Goal: Information Seeking & Learning: Learn about a topic

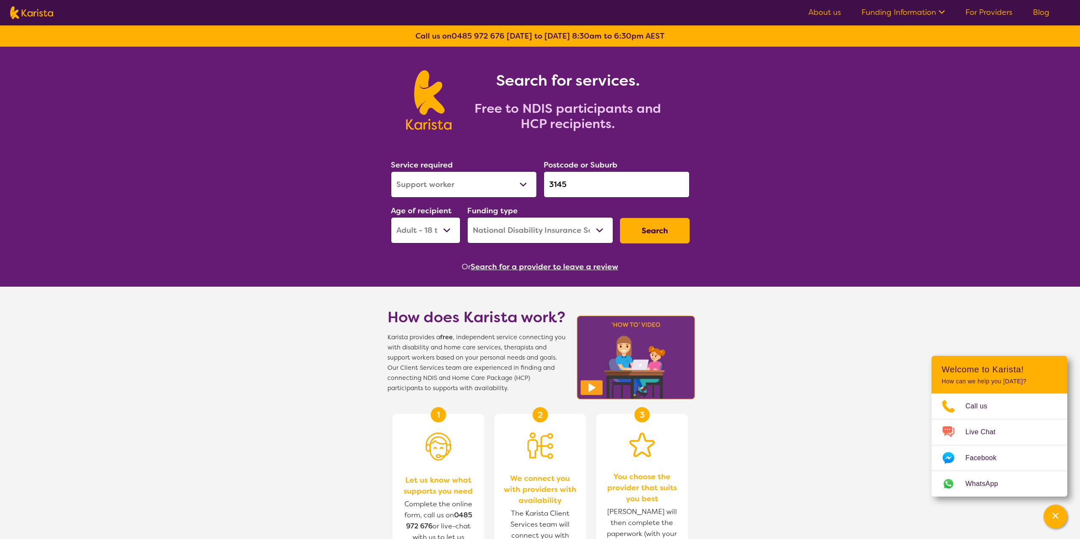
select select "Support worker"
select select "AD"
select select "NDIS"
click at [576, 188] on input "3145" at bounding box center [616, 184] width 146 height 26
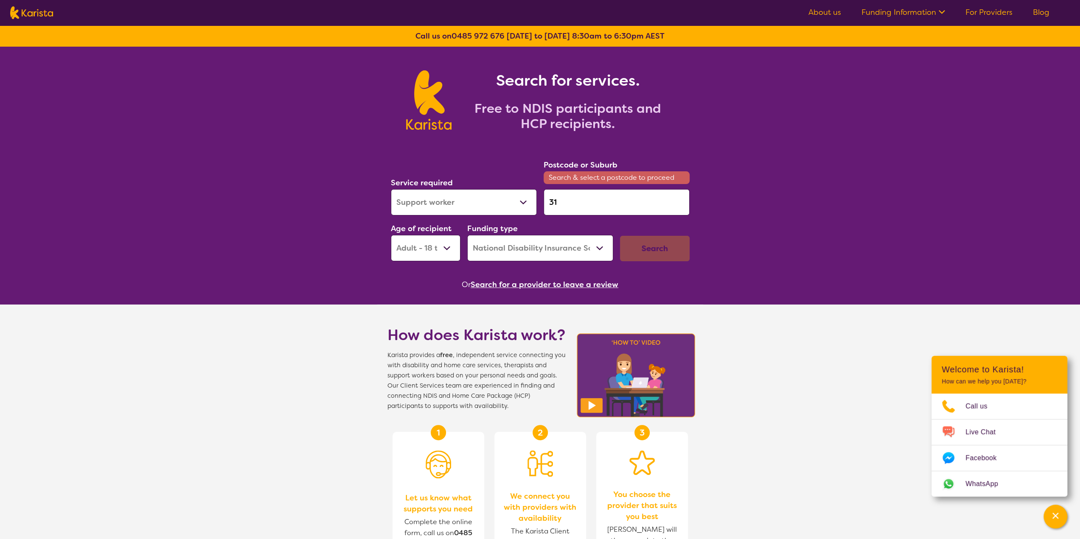
type input "3"
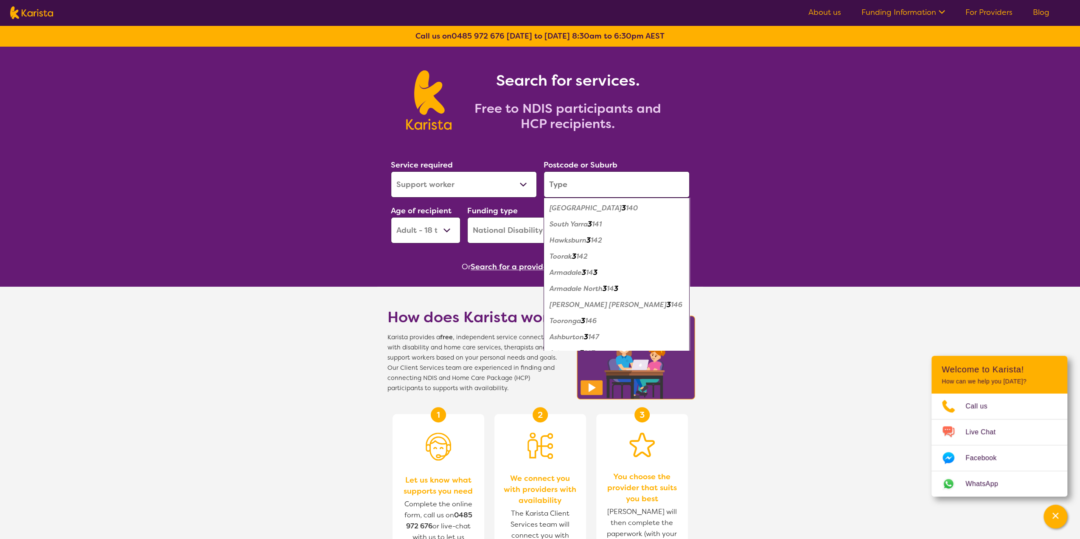
paste input "2283"
type input "2283"
click at [478, 187] on select "Allied Health Assistant Assessment ([MEDICAL_DATA] or [MEDICAL_DATA]) Behaviour…" at bounding box center [464, 184] width 146 height 26
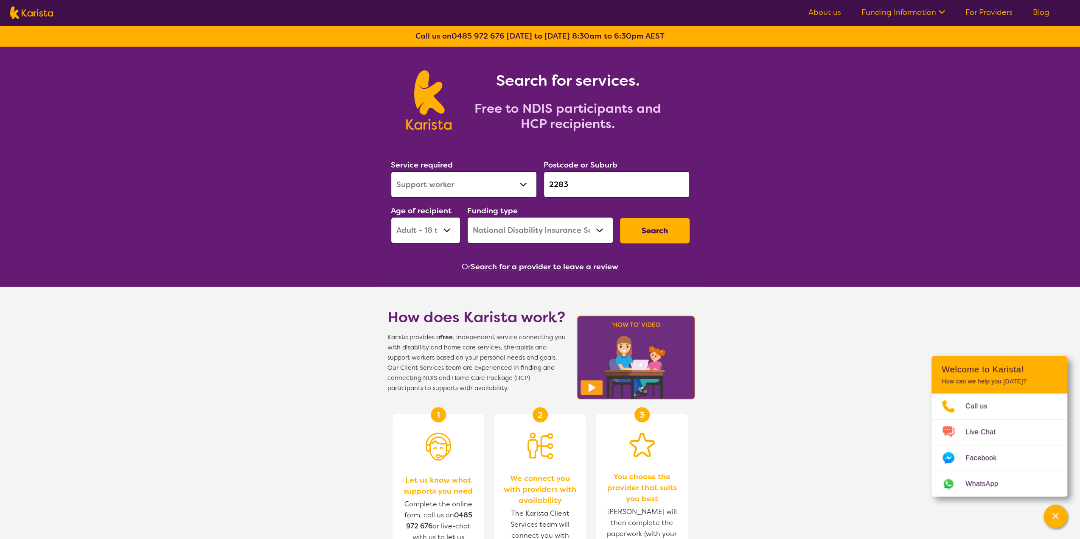
select select "Domestic and home help"
click at [391, 171] on select "Allied Health Assistant Assessment ([MEDICAL_DATA] or [MEDICAL_DATA]) Behaviour…" at bounding box center [464, 184] width 146 height 26
click at [658, 235] on button "Search" at bounding box center [655, 230] width 70 height 25
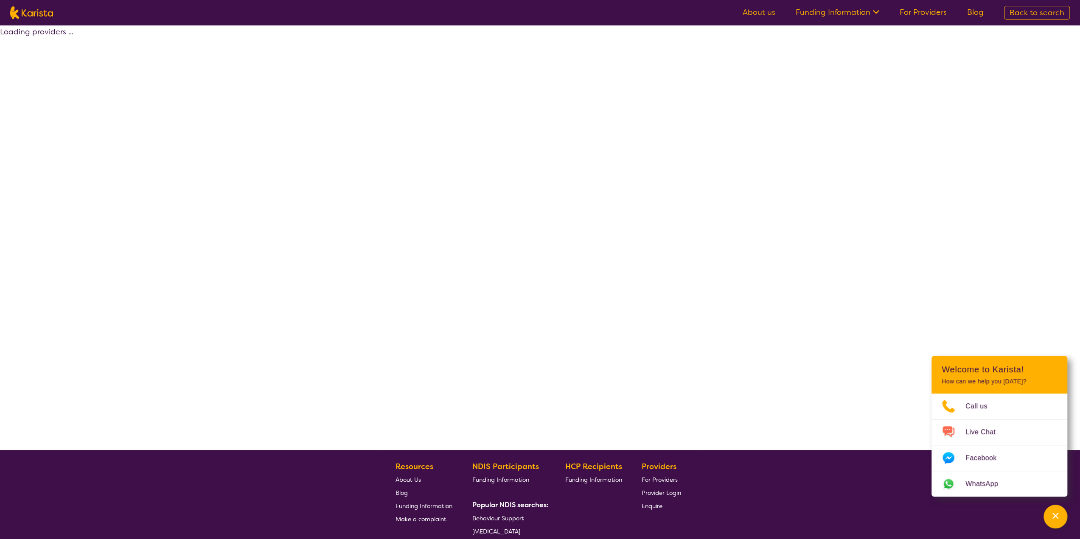
select select "NDIS"
select select "Domestic and home help"
select select "AD"
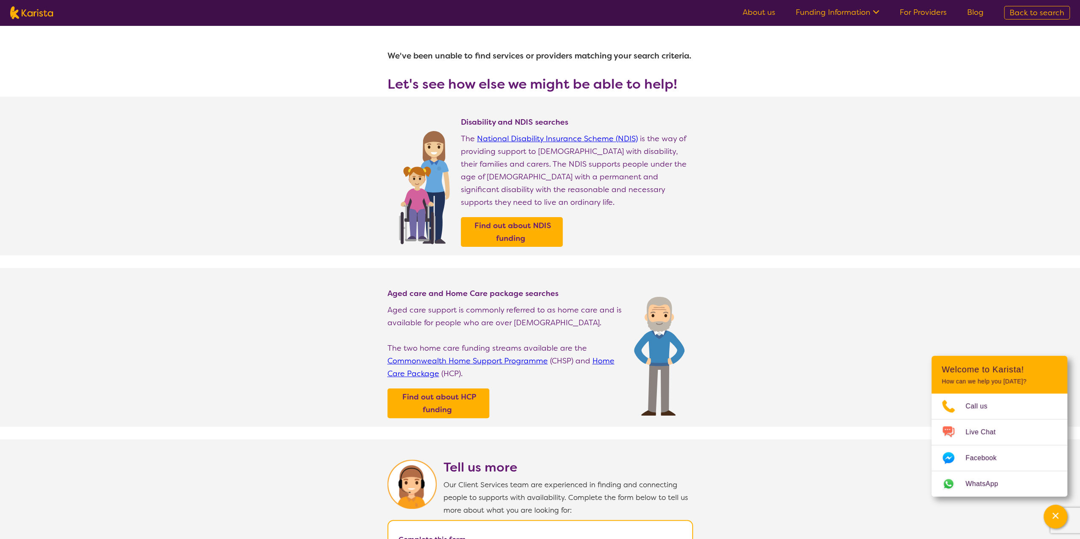
select select "Domestic and home help"
select select "AD"
select select "NDIS"
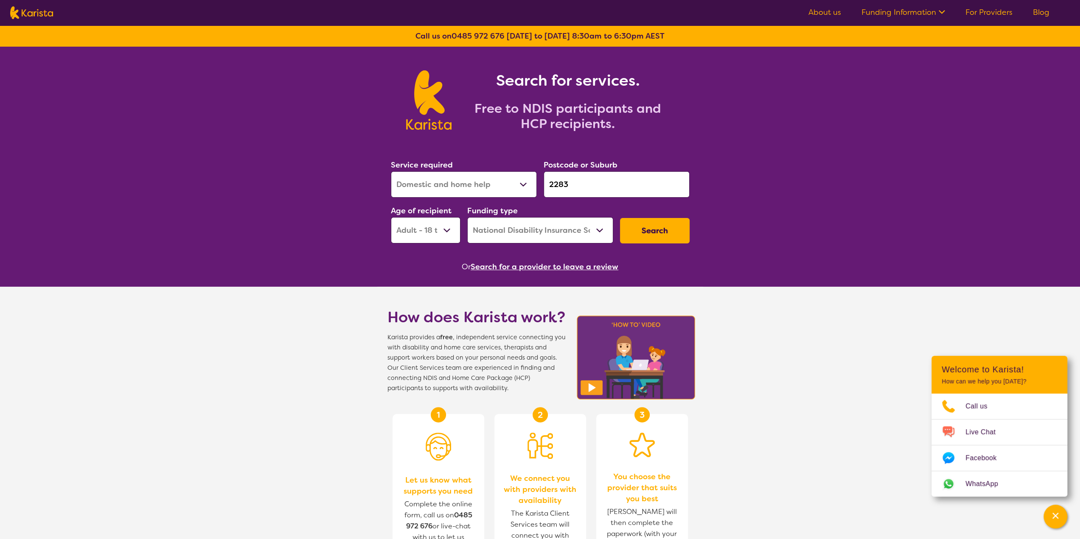
click at [420, 228] on select "Early Childhood - 0 to 9 Child - 10 to 11 Adolescent - 12 to 17 Adult - 18 to 6…" at bounding box center [426, 230] width 70 height 26
select select "EC"
click at [391, 217] on select "Early Childhood - 0 to 9 Child - 10 to 11 Adolescent - 12 to 17 Adult - 18 to 6…" at bounding box center [426, 230] width 70 height 26
click at [643, 231] on button "Search" at bounding box center [655, 230] width 70 height 25
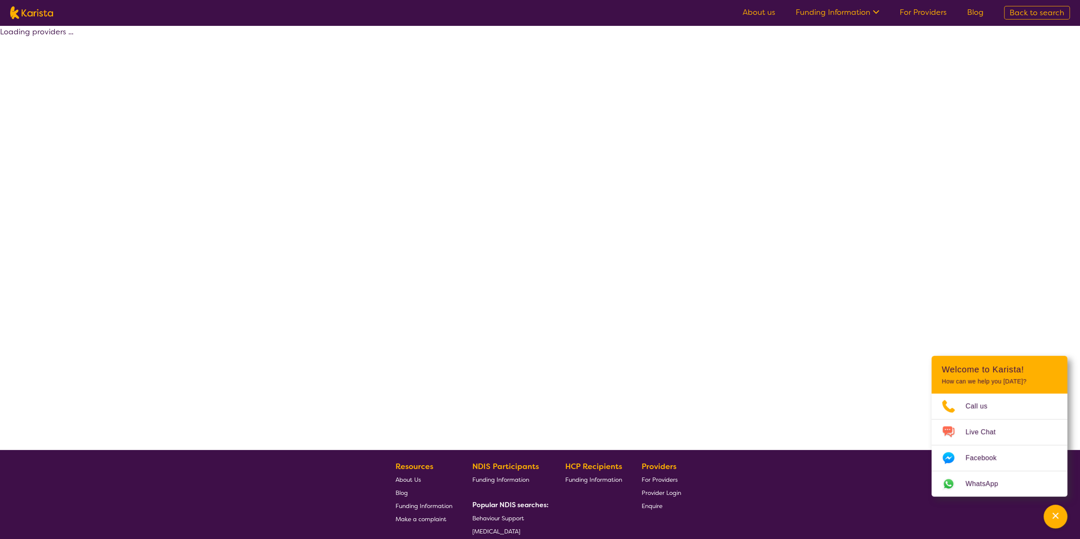
select select "NDIS"
select select "Domestic and home help"
select select "EC"
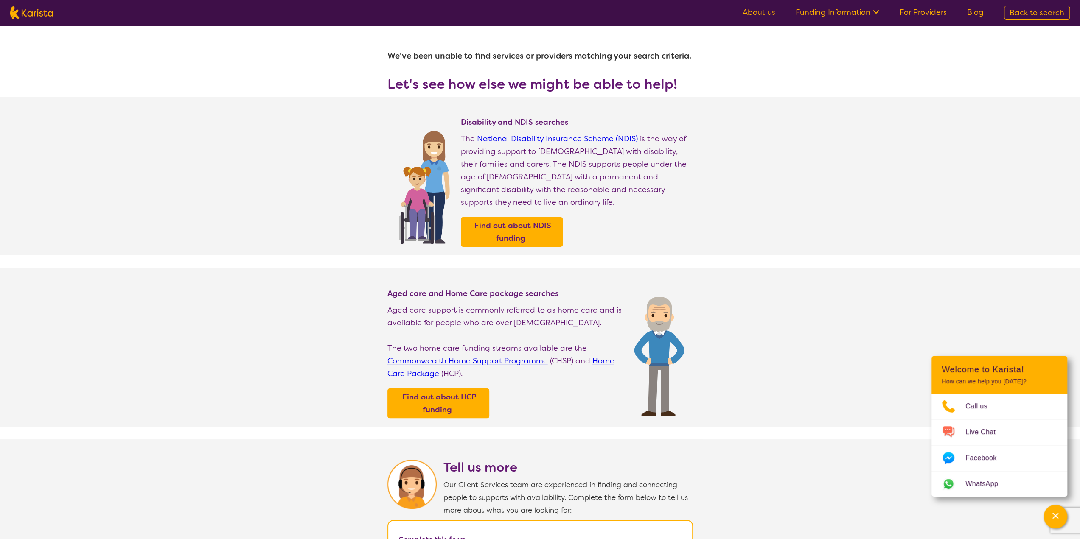
select select "Domestic and home help"
select select "EC"
select select "NDIS"
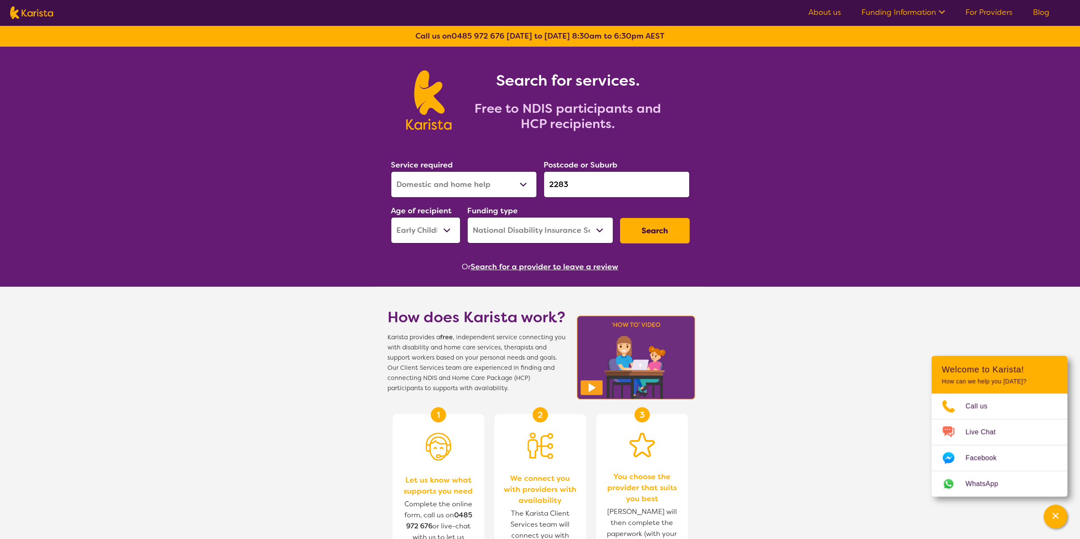
click at [418, 222] on select "Early Childhood - 0 to 9 Child - 10 to 11 Adolescent - 12 to 17 Adult - 18 to 6…" at bounding box center [426, 230] width 70 height 26
select select "CH"
click at [391, 217] on select "Early Childhood - 0 to 9 Child - 10 to 11 Adolescent - 12 to 17 Adult - 18 to 6…" at bounding box center [426, 230] width 70 height 26
click at [635, 234] on button "Search" at bounding box center [655, 230] width 70 height 25
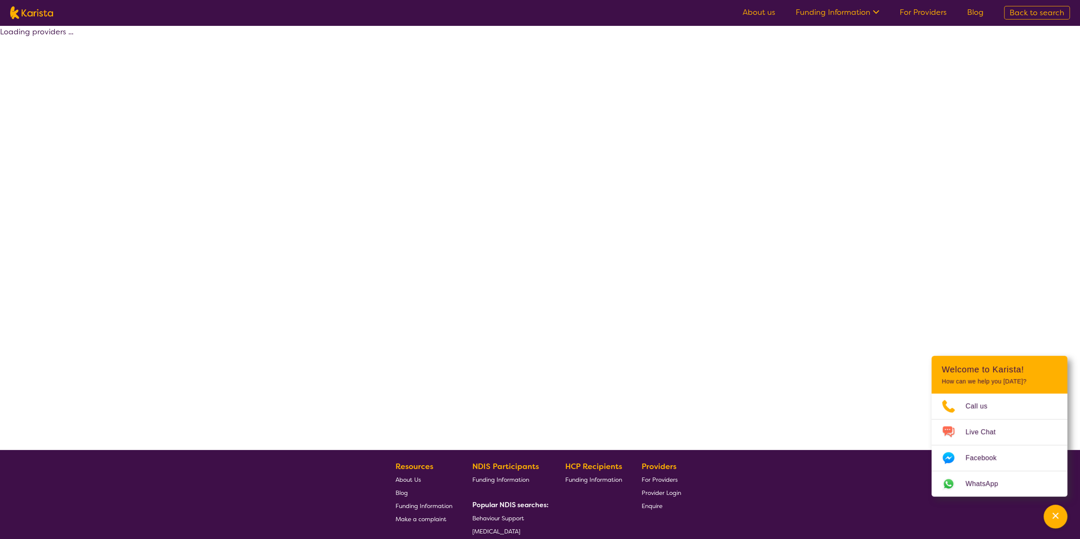
select select "NDIS"
select select "Domestic and home help"
select select "CH"
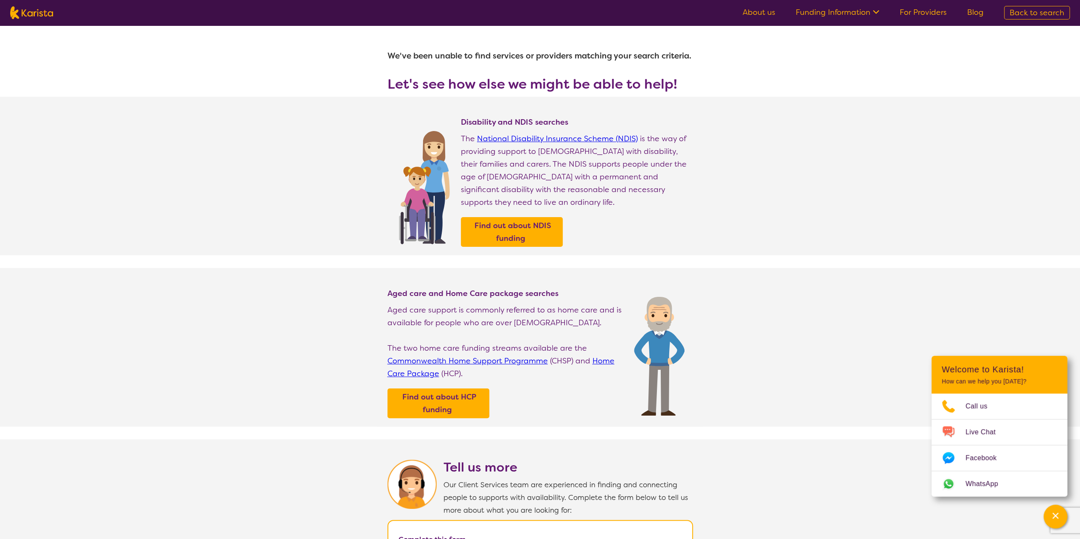
select select "Domestic and home help"
select select "CH"
select select "NDIS"
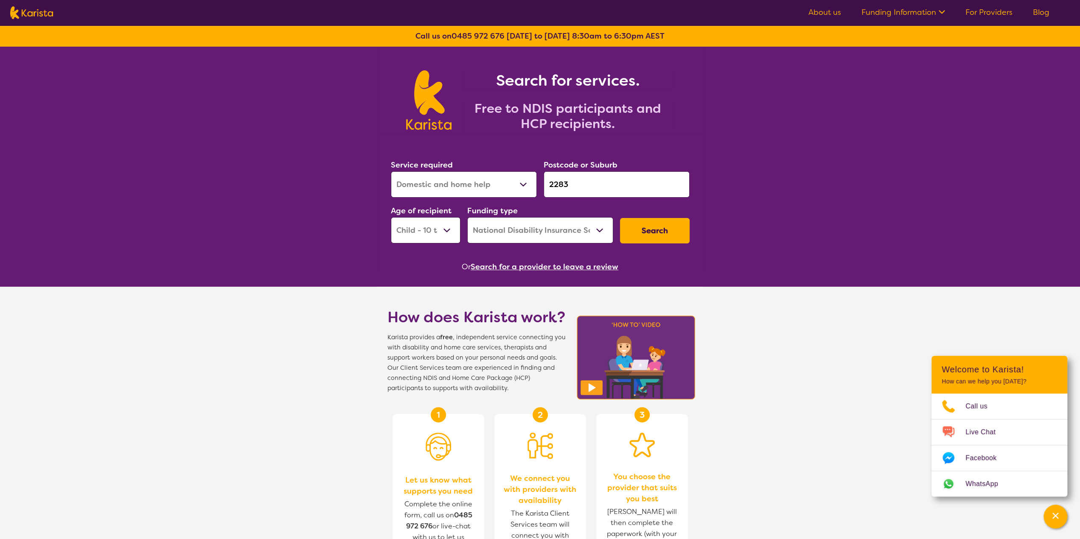
click at [447, 234] on select "Early Childhood - 0 to 9 Child - 10 to 11 Adolescent - 12 to 17 Adult - 18 to 6…" at bounding box center [426, 230] width 70 height 26
select select "AS"
click at [391, 217] on select "Early Childhood - 0 to 9 Child - 10 to 11 Adolescent - 12 to 17 Adult - 18 to 6…" at bounding box center [426, 230] width 70 height 26
click at [639, 232] on button "Search" at bounding box center [655, 230] width 70 height 25
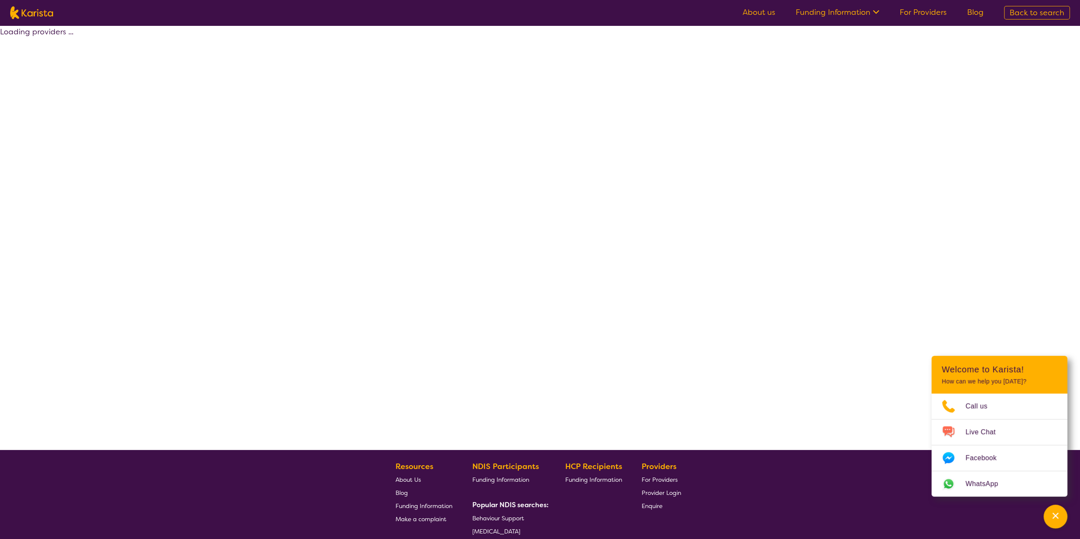
select select "NDIS"
select select "Domestic and home help"
select select "AS"
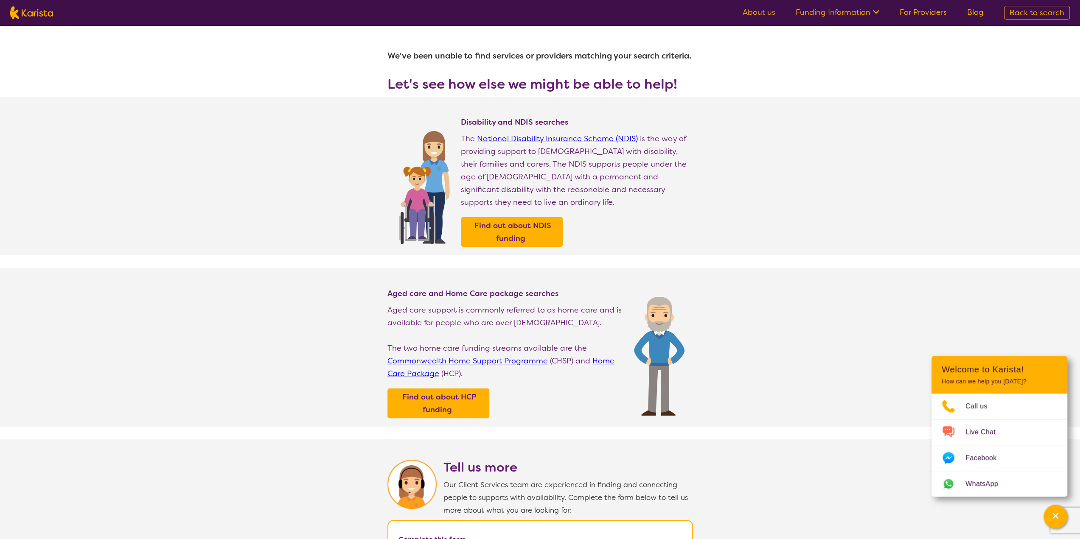
select select "Domestic and home help"
select select "AS"
select select "NDIS"
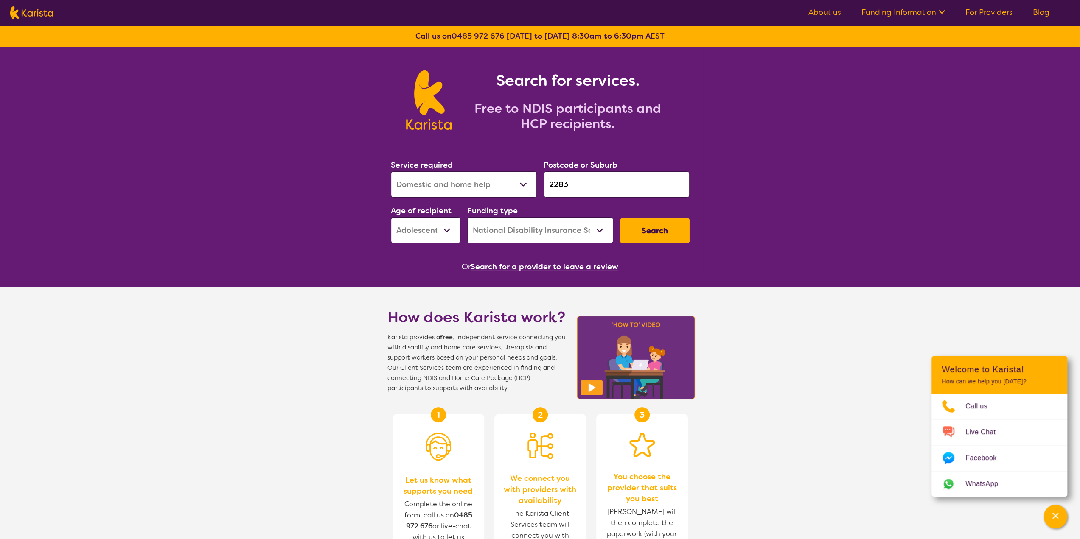
click at [451, 236] on select "Early Childhood - 0 to 9 Child - 10 to 11 Adolescent - 12 to 17 Adult - 18 to 6…" at bounding box center [426, 230] width 70 height 26
select select "AD"
click at [391, 217] on select "Early Childhood - 0 to 9 Child - 10 to 11 Adolescent - 12 to 17 Adult - 18 to 6…" at bounding box center [426, 230] width 70 height 26
click at [648, 239] on button "Search" at bounding box center [655, 230] width 70 height 25
select select "NDIS"
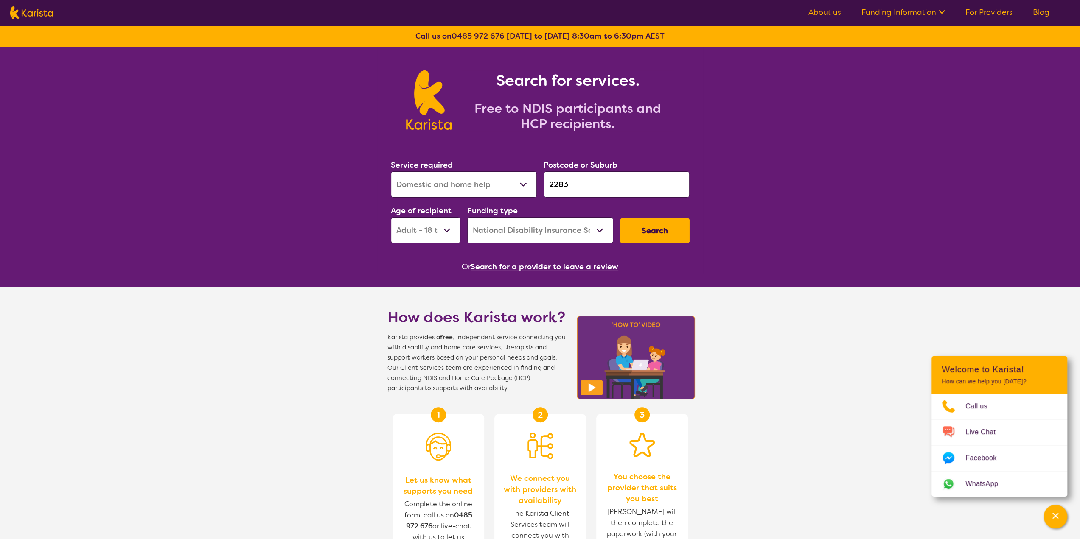
select select "Domestic and home help"
select select "AD"
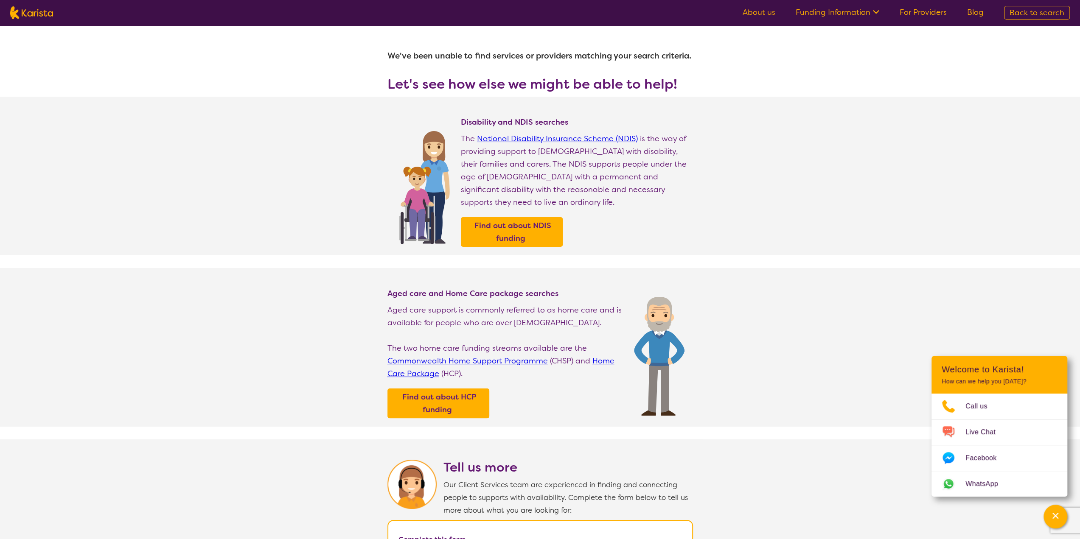
select select "Domestic and home help"
select select "AD"
select select "NDIS"
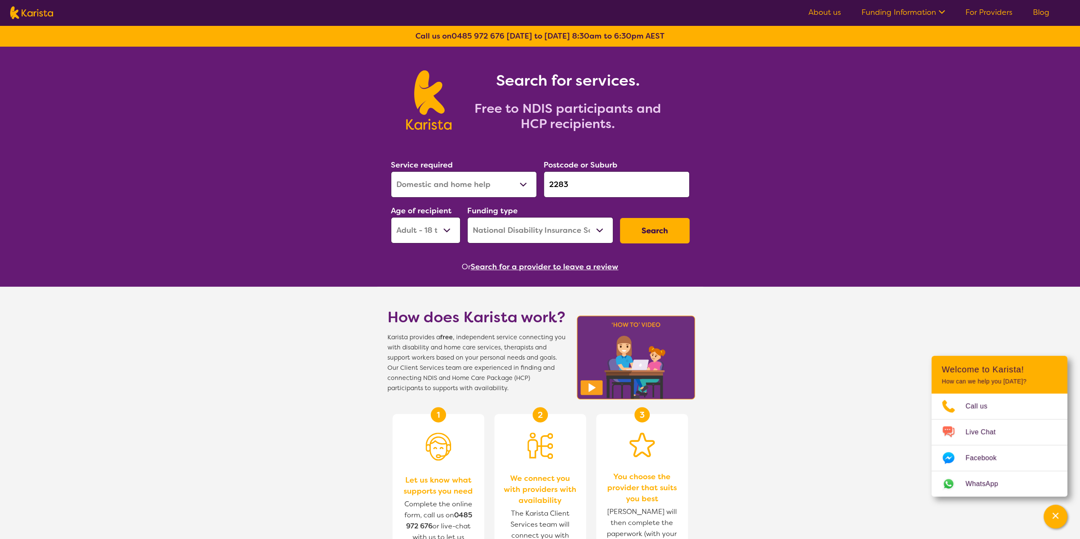
click at [427, 228] on select "Early Childhood - 0 to 9 Child - 10 to 11 Adolescent - 12 to 17 Adult - 18 to 6…" at bounding box center [426, 230] width 70 height 26
select select "AG"
click at [391, 217] on select "Early Childhood - 0 to 9 Child - 10 to 11 Adolescent - 12 to 17 Adult - 18 to 6…" at bounding box center [426, 230] width 70 height 26
click at [636, 230] on button "Search" at bounding box center [655, 230] width 70 height 25
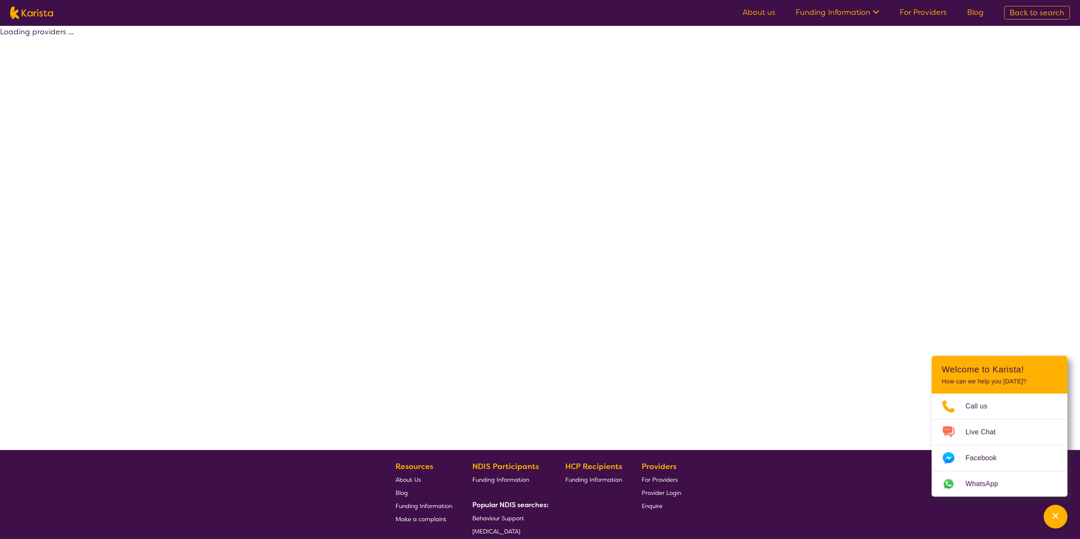
select select "NDIS"
select select "Domestic and home help"
select select "AG"
